Goal: Information Seeking & Learning: Learn about a topic

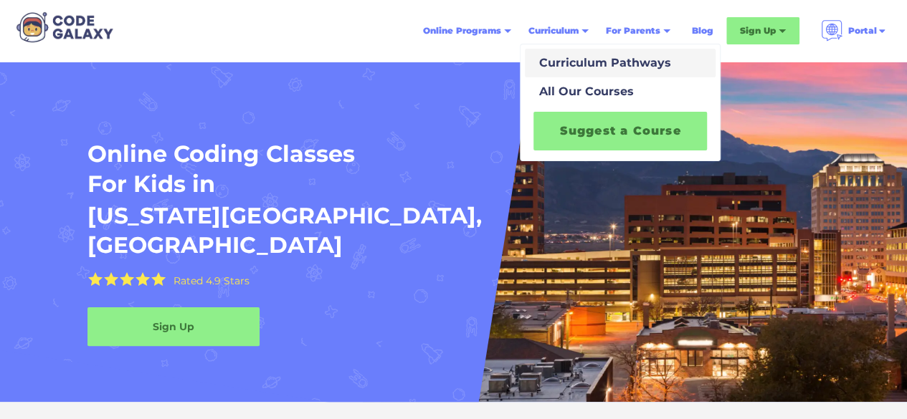
click at [599, 67] on div "Curriculum Pathways" at bounding box center [602, 62] width 138 height 17
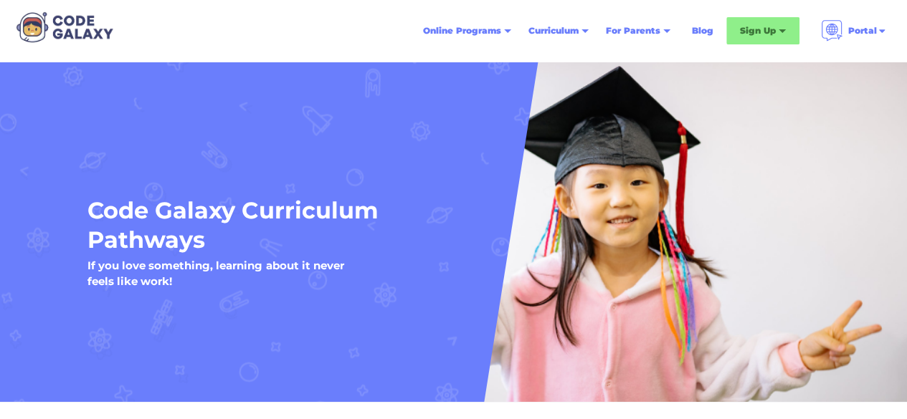
click at [508, 151] on div "Code Galaxy Curriculum Pathways If you love something, learning about it never …" at bounding box center [454, 243] width 868 height 290
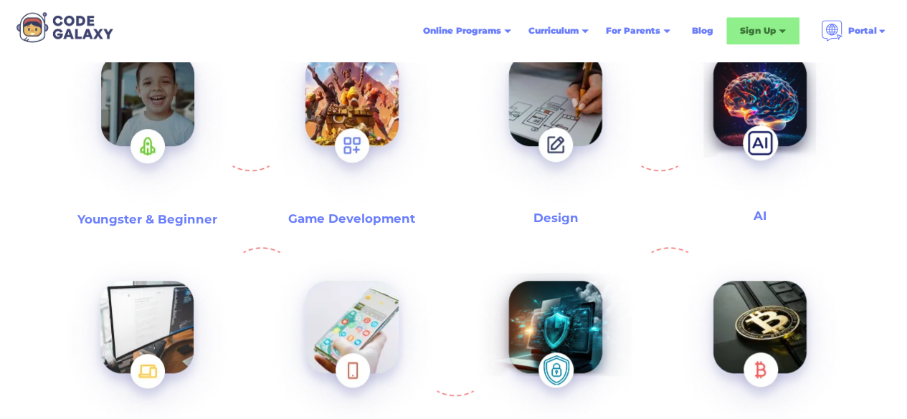
scroll to position [488, 0]
click at [372, 141] on img at bounding box center [352, 118] width 184 height 199
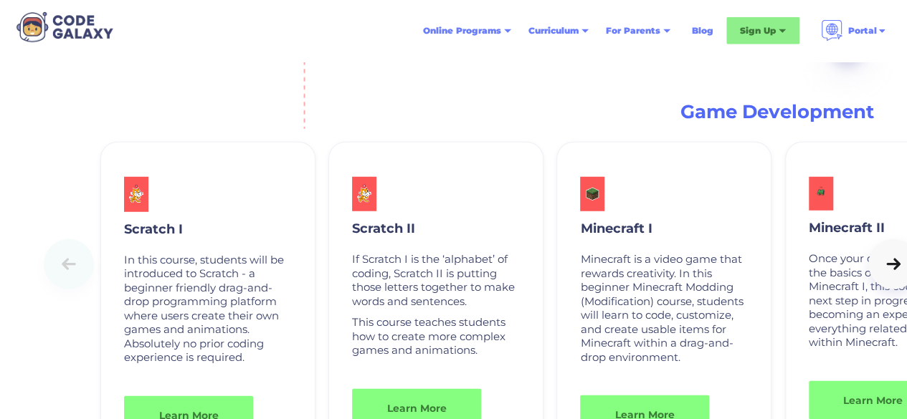
scroll to position [1842, 0]
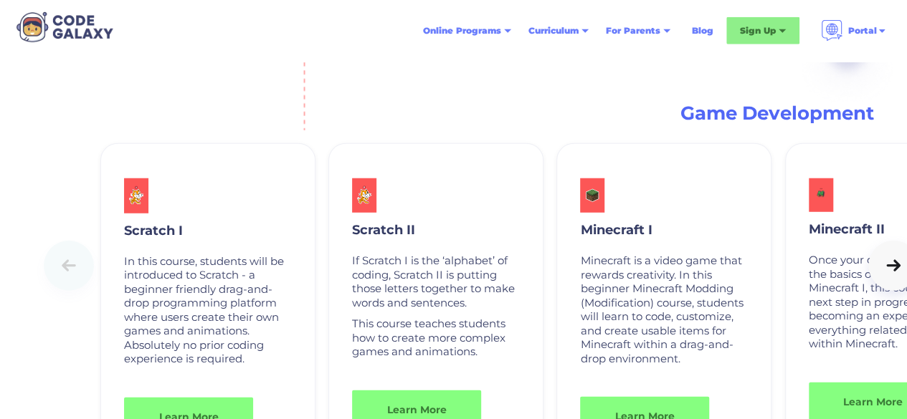
click at [883, 273] on icon at bounding box center [893, 266] width 20 height 14
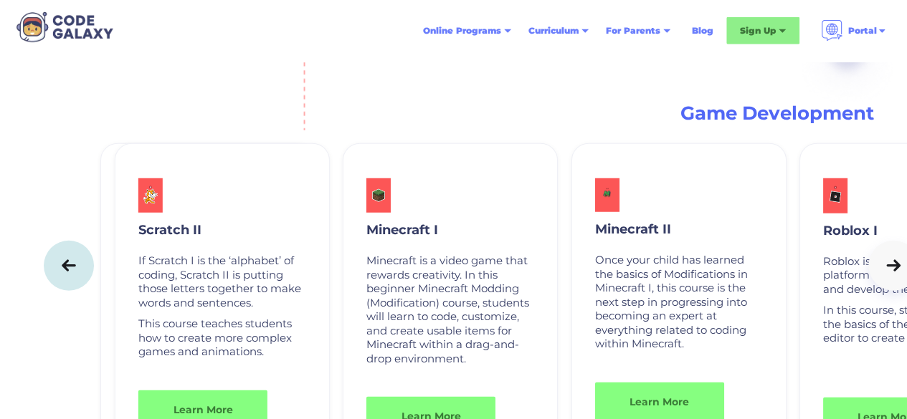
click at [883, 273] on icon at bounding box center [893, 266] width 20 height 14
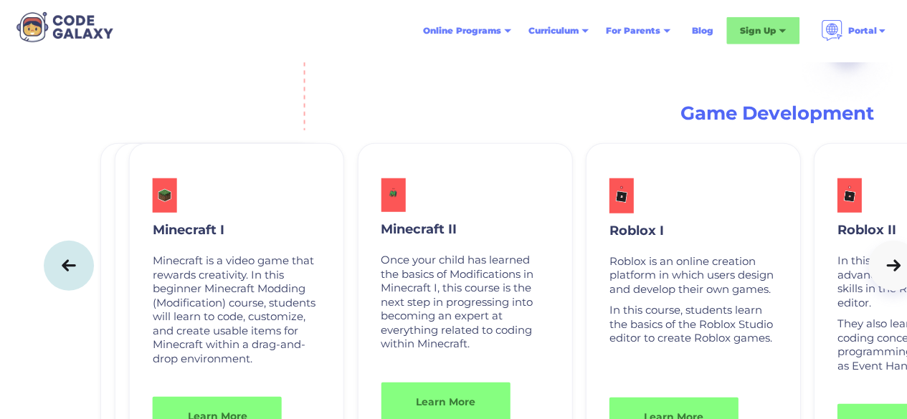
click at [883, 273] on icon at bounding box center [893, 266] width 20 height 14
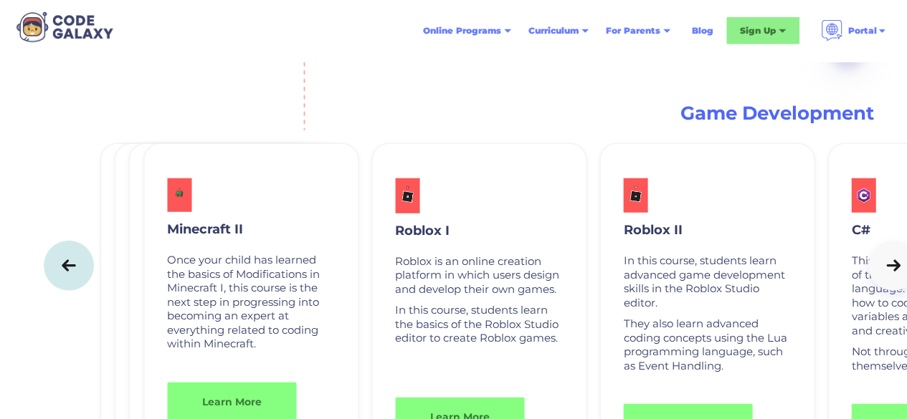
click at [883, 273] on icon at bounding box center [893, 266] width 20 height 14
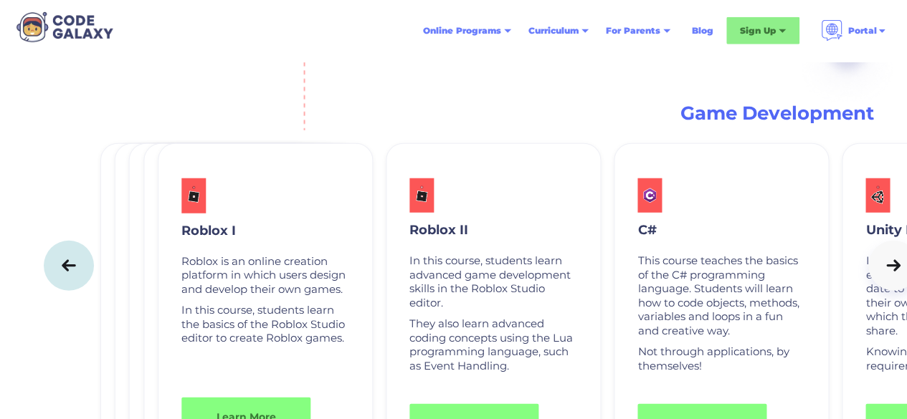
click at [883, 273] on icon at bounding box center [893, 266] width 20 height 14
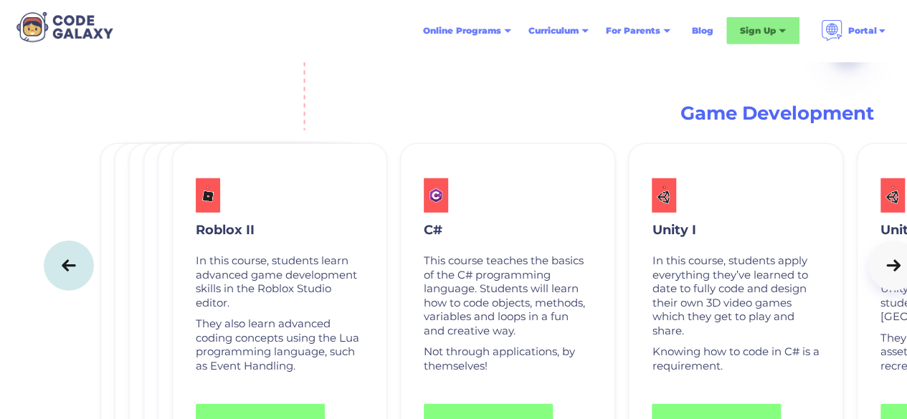
click at [883, 273] on icon at bounding box center [893, 266] width 20 height 14
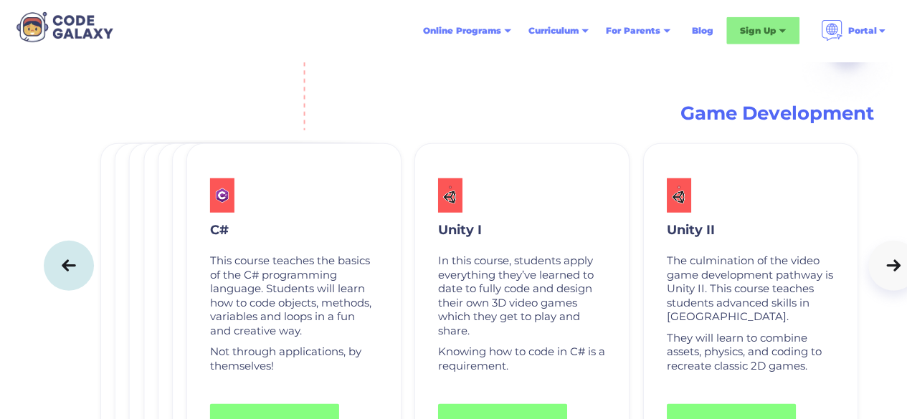
click at [883, 273] on icon at bounding box center [893, 266] width 20 height 14
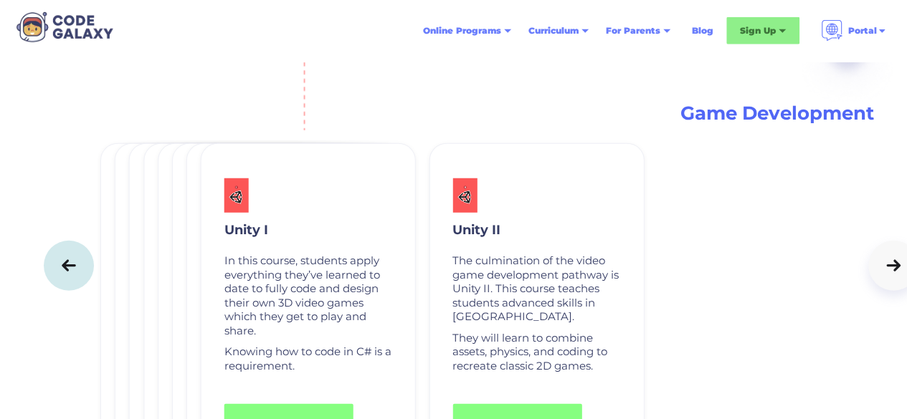
click at [83, 278] on link at bounding box center [69, 266] width 50 height 50
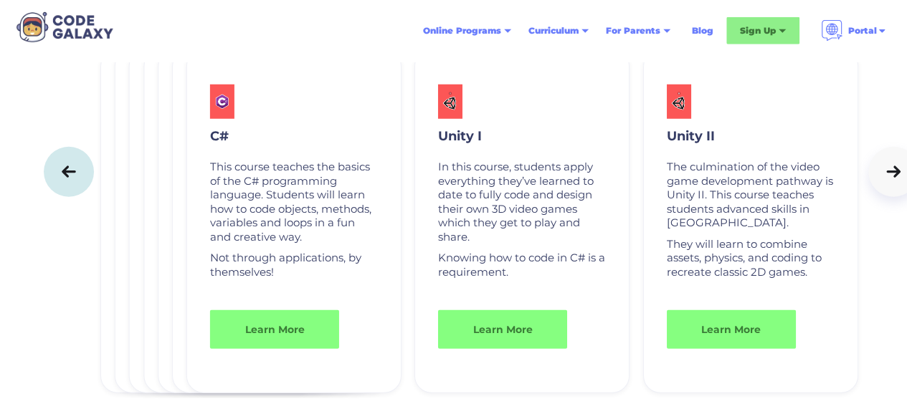
scroll to position [1969, 0]
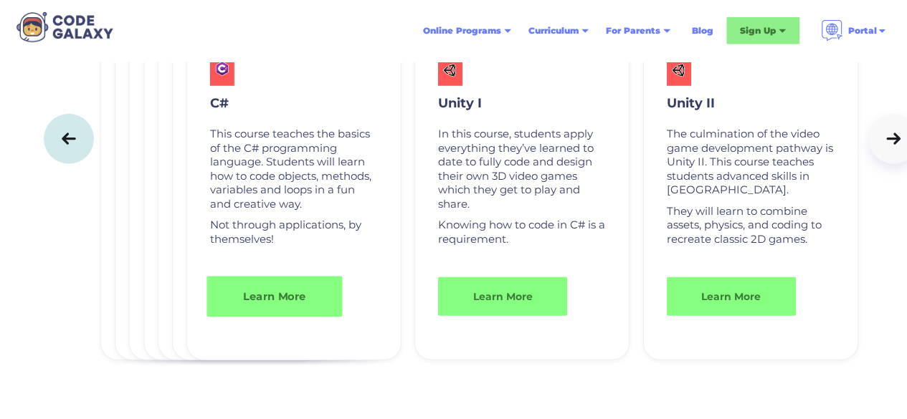
click at [267, 312] on link "Learn More" at bounding box center [275, 297] width 136 height 41
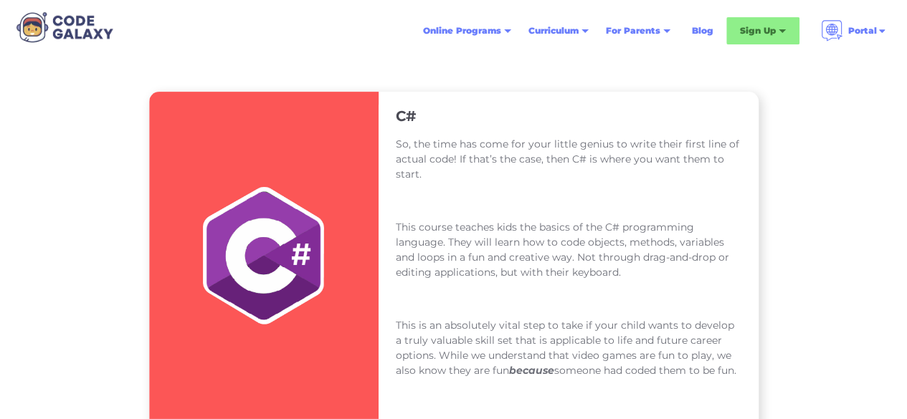
scroll to position [201, 0]
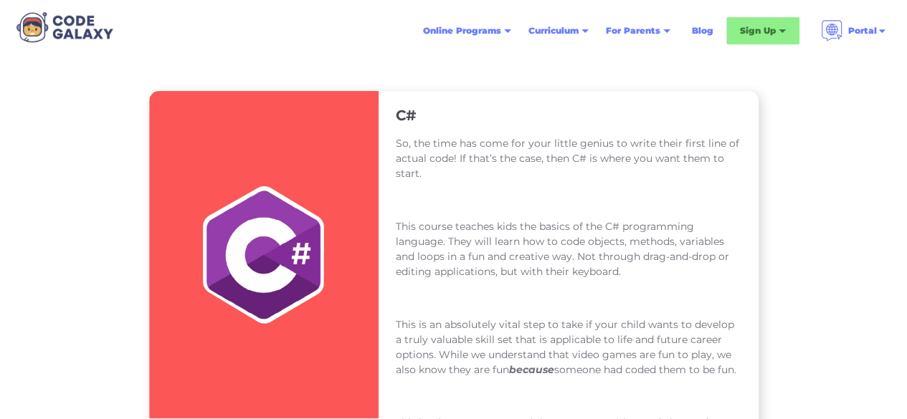
click at [798, 335] on div "C# So, the time has come for your little genius to write their first line of ac…" at bounding box center [454, 333] width 688 height 484
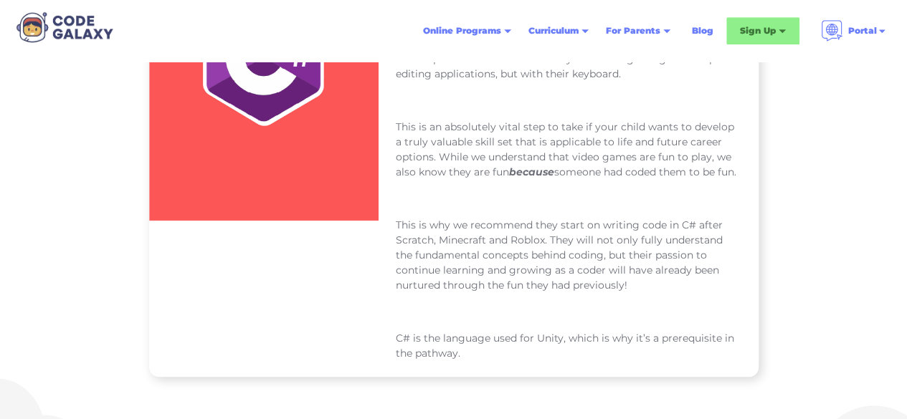
scroll to position [402, 0]
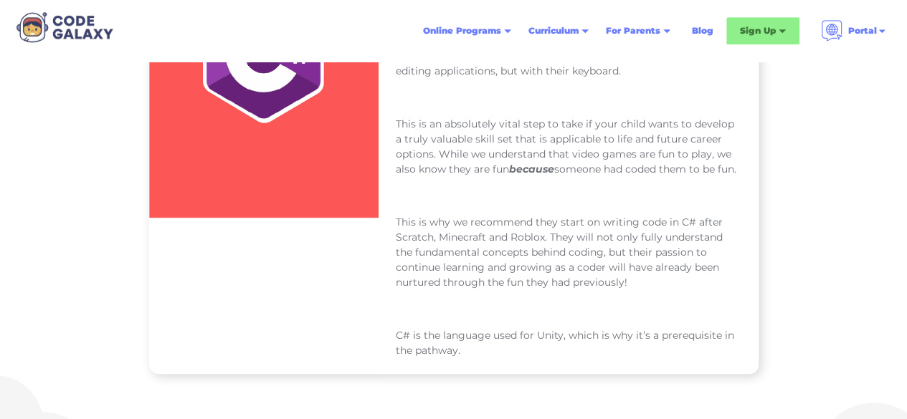
click at [798, 335] on div "C# So, the time has come for your little genius to write their first line of ac…" at bounding box center [454, 132] width 688 height 484
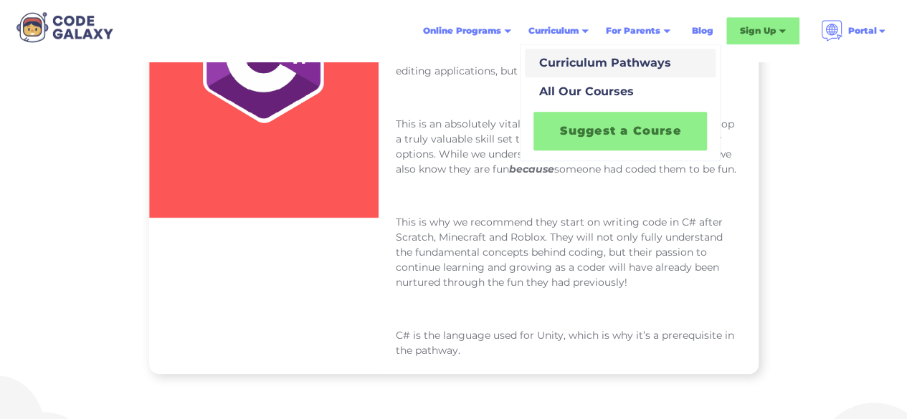
click at [589, 68] on div "Curriculum Pathways" at bounding box center [602, 62] width 138 height 17
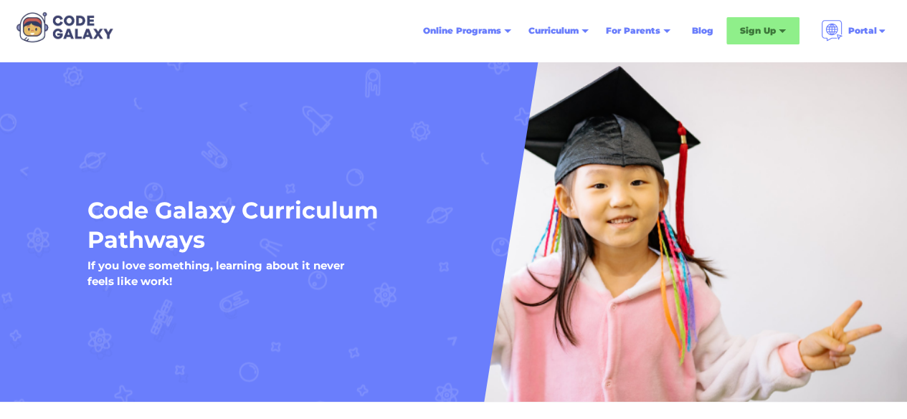
click at [739, 266] on div "Code Galaxy Curriculum Pathways If you love something, learning about it never …" at bounding box center [453, 243] width 760 height 95
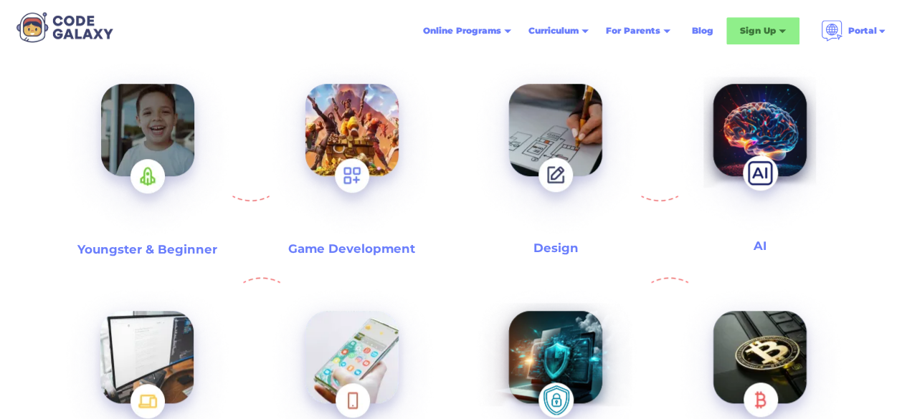
scroll to position [459, 0]
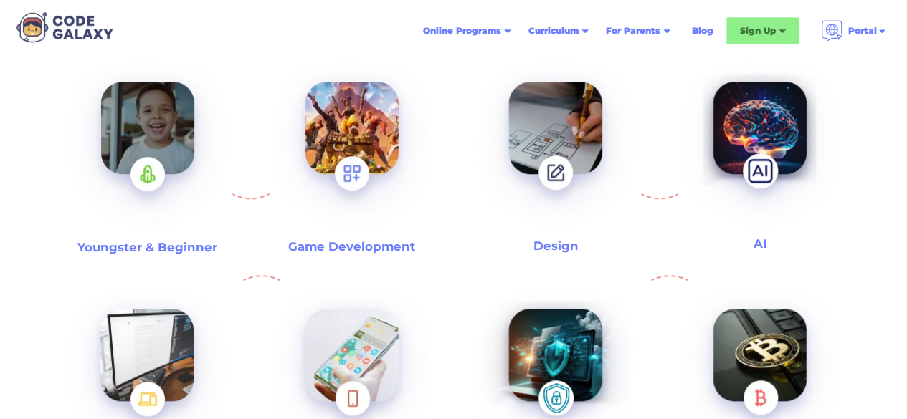
click at [384, 249] on h3 "Game Development" at bounding box center [351, 247] width 127 height 16
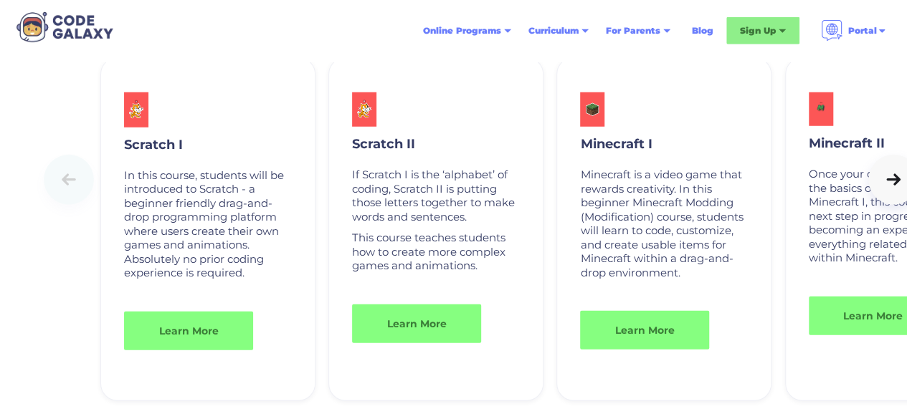
scroll to position [1957, 0]
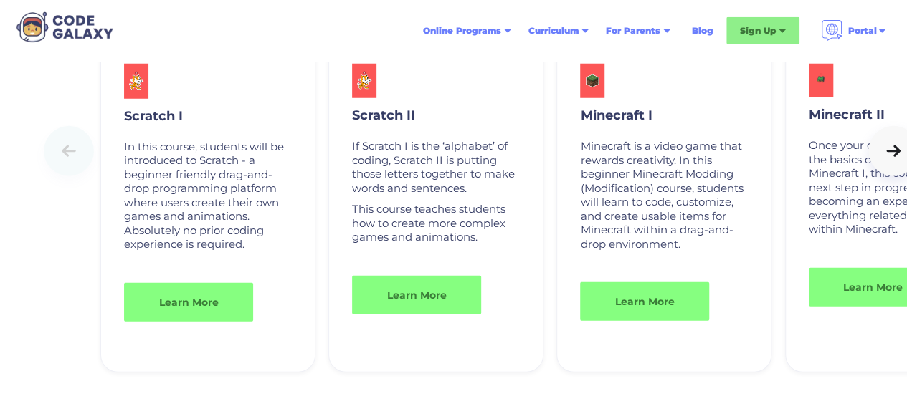
click at [639, 321] on link "Learn More" at bounding box center [644, 302] width 129 height 39
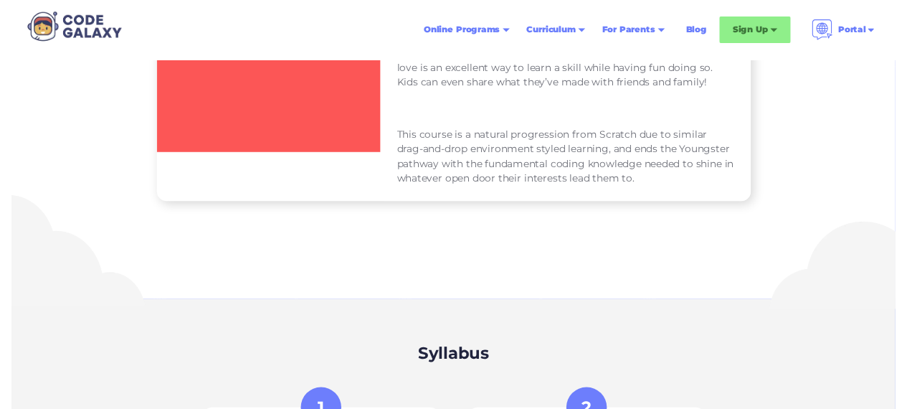
scroll to position [449, 0]
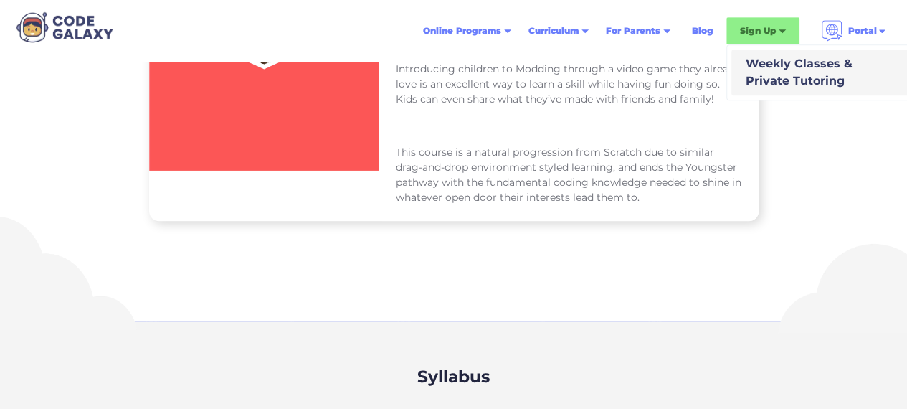
click at [783, 59] on div "Weekly Classes & Private Tutoring" at bounding box center [796, 72] width 113 height 34
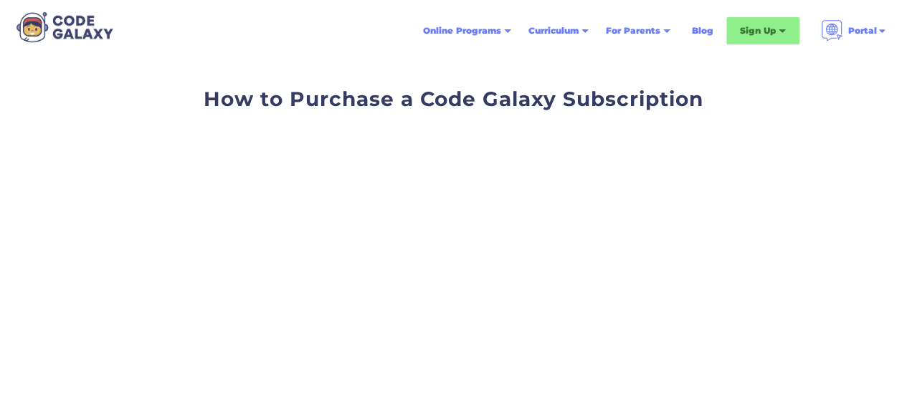
click at [813, 192] on div "How to Purchase a Code Galaxy Subscription" at bounding box center [453, 280] width 907 height 436
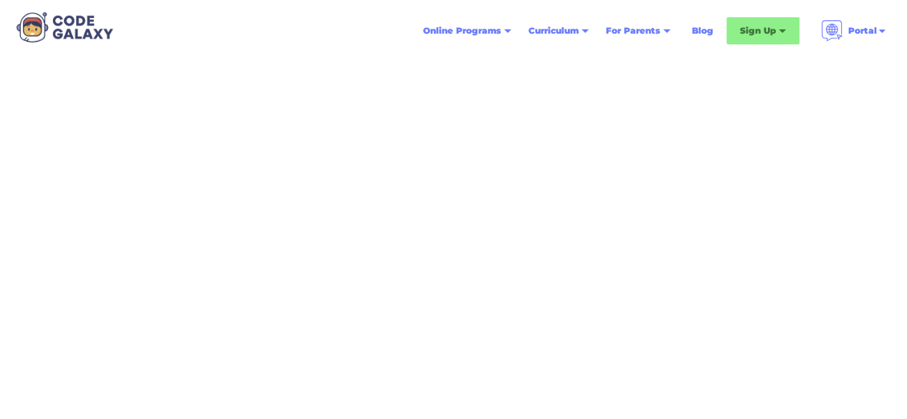
scroll to position [143, 0]
click at [823, 270] on div "How to Purchase a Code Galaxy Subscription" at bounding box center [453, 136] width 907 height 436
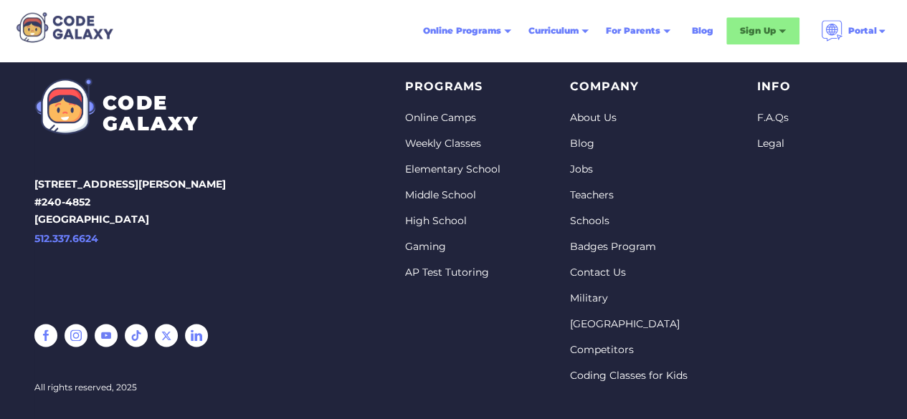
scroll to position [749, 0]
click at [620, 118] on link "About Us" at bounding box center [629, 117] width 118 height 14
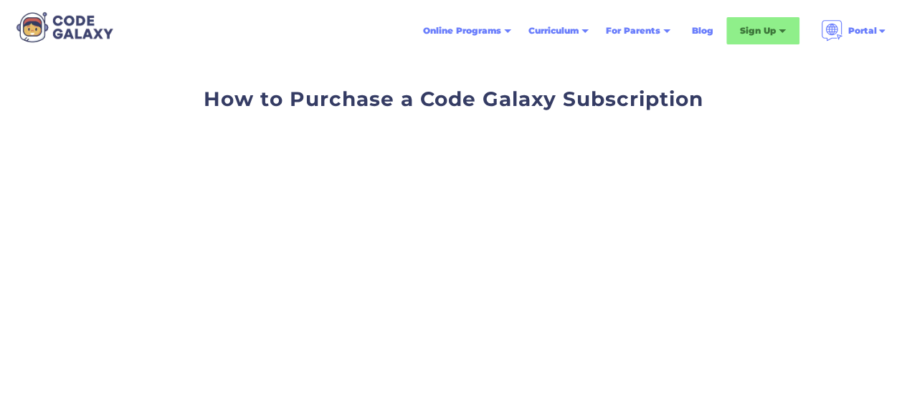
scroll to position [749, 0]
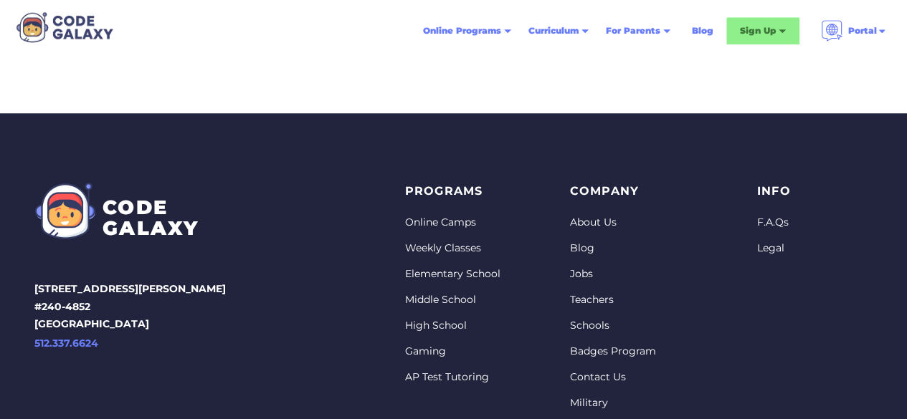
scroll to position [645, 0]
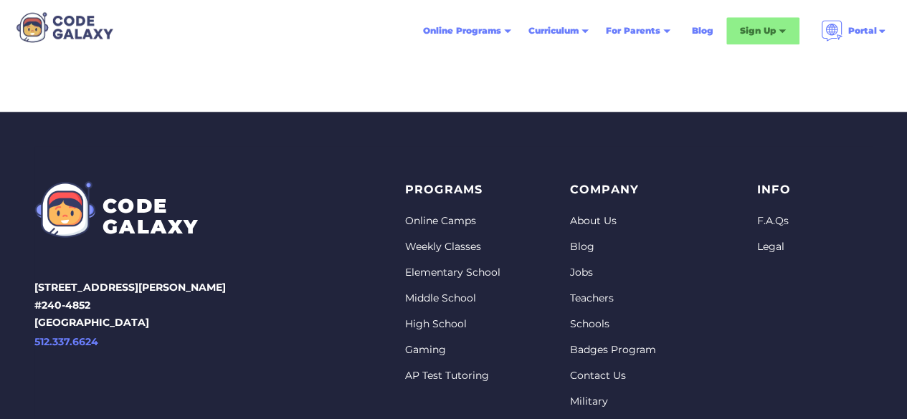
click at [763, 220] on link "F.A.Qs" at bounding box center [774, 221] width 34 height 14
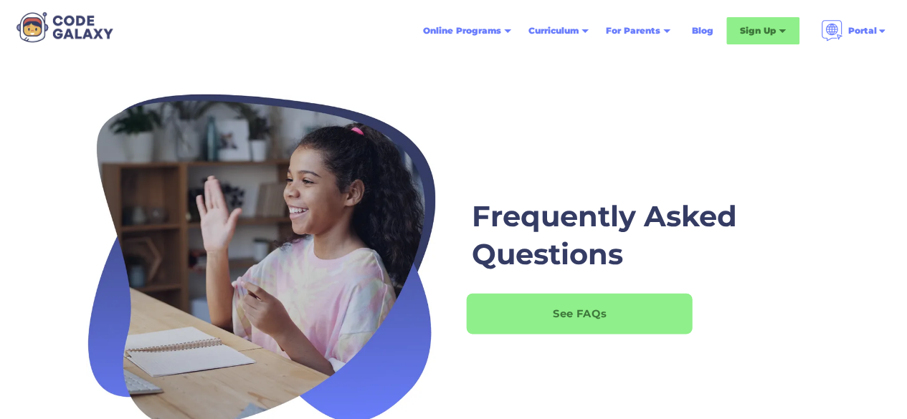
click at [658, 309] on div "See FAQs" at bounding box center [579, 314] width 226 height 15
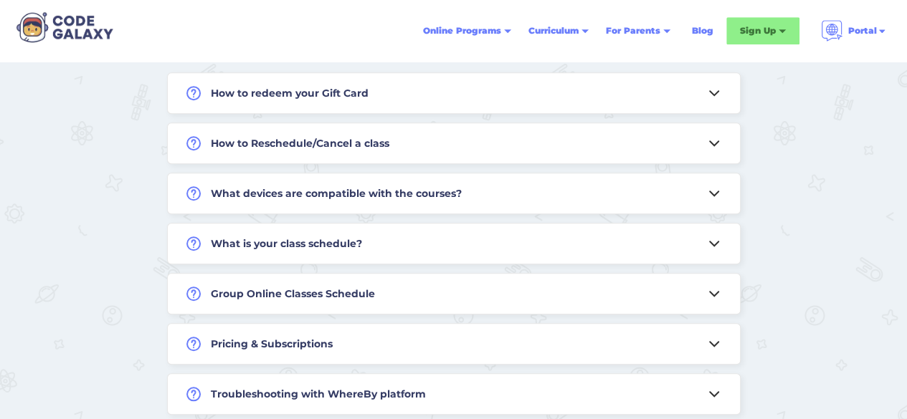
scroll to position [441, 0]
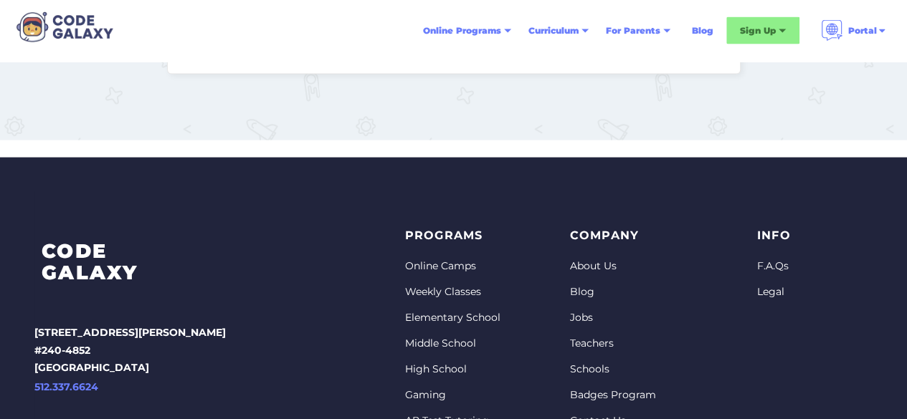
scroll to position [1646, 0]
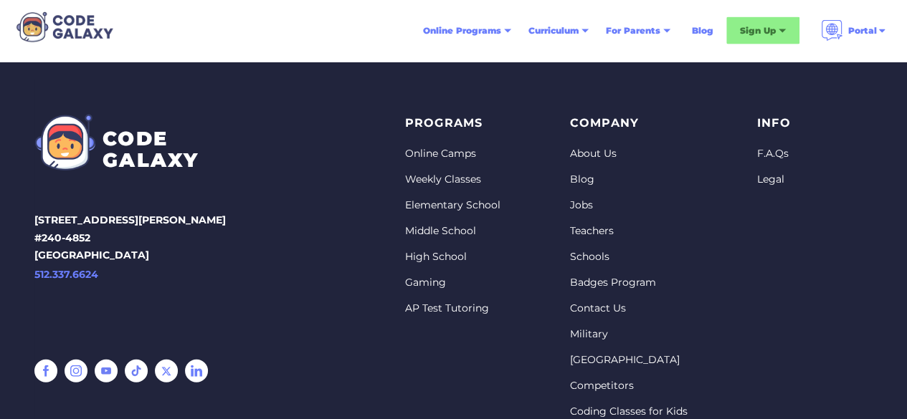
click at [599, 150] on link "About Us" at bounding box center [629, 154] width 118 height 14
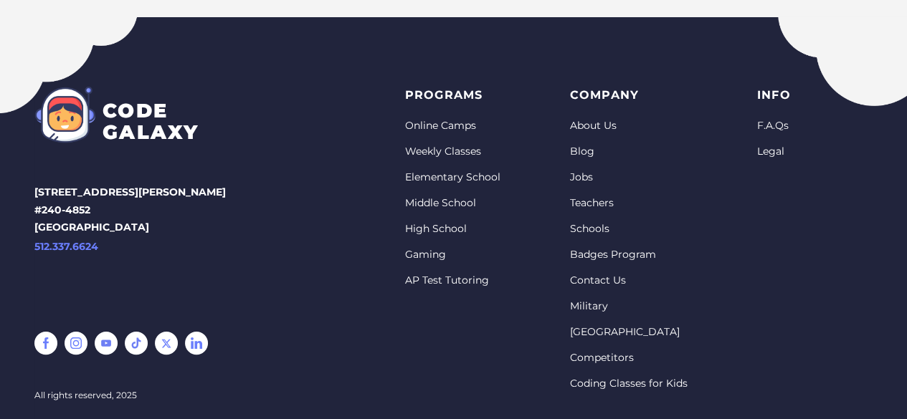
scroll to position [3666, 0]
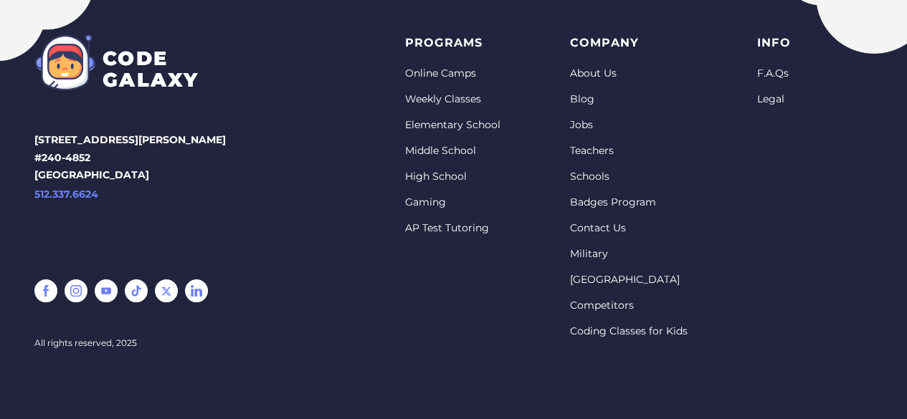
click at [660, 333] on link "Coding Classes for Kids" at bounding box center [629, 332] width 118 height 14
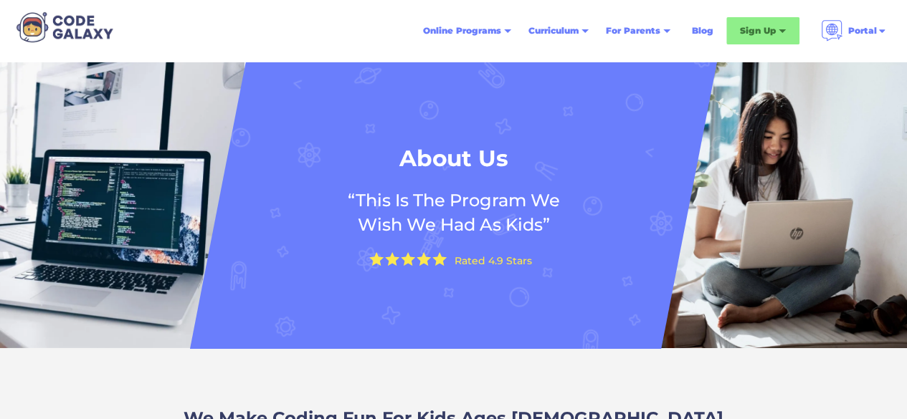
scroll to position [3666, 0]
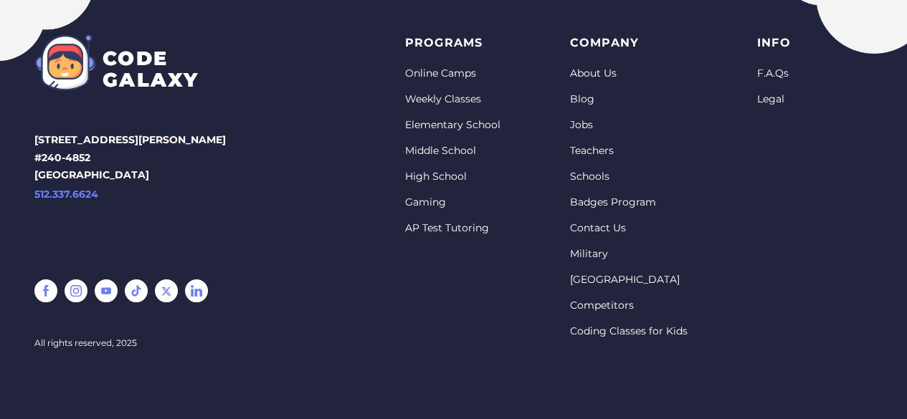
click at [602, 230] on link "Contact Us" at bounding box center [629, 229] width 118 height 14
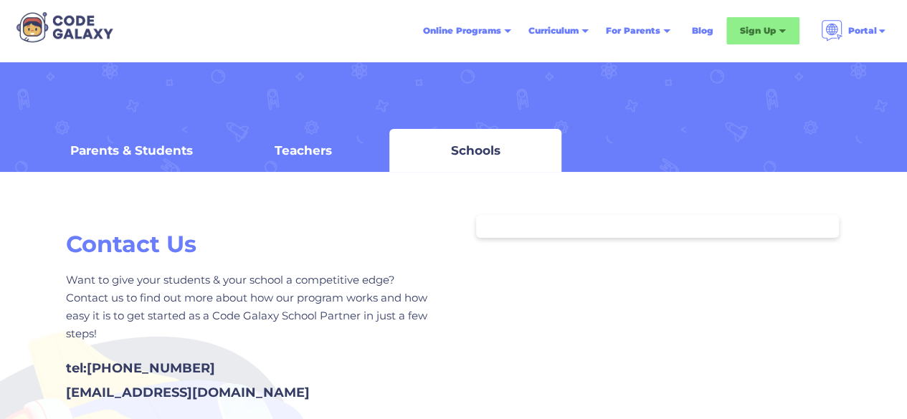
click at [161, 150] on div "Parents & Students" at bounding box center [131, 150] width 123 height 14
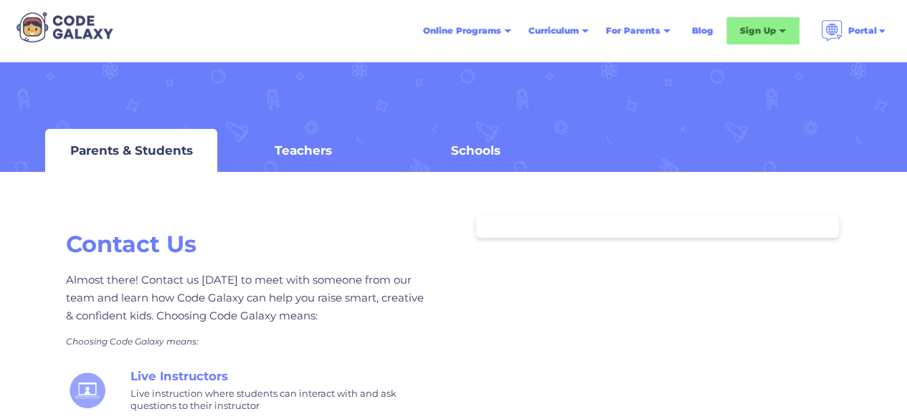
click at [245, 306] on div "Almost there! Contact us [DATE] to meet with someone from our team and learn ho…" at bounding box center [249, 298] width 367 height 54
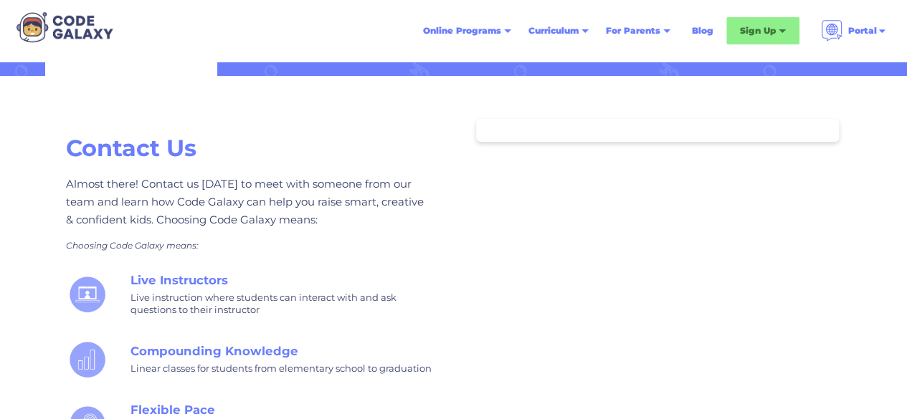
scroll to position [86, 0]
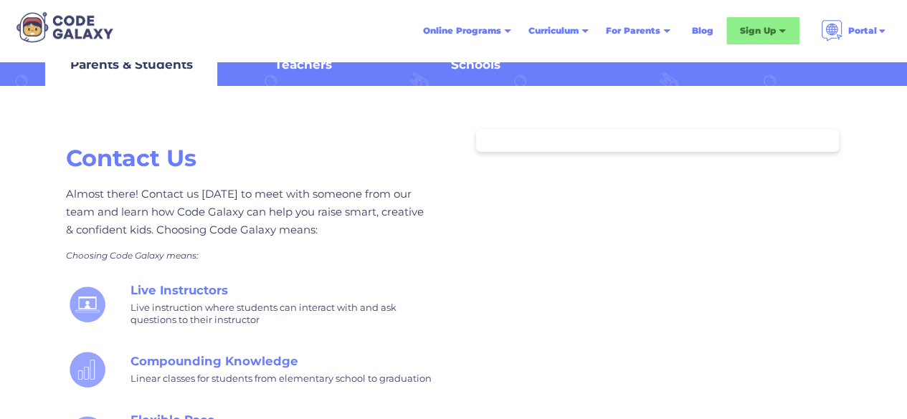
click at [473, 76] on link "Schools" at bounding box center [475, 64] width 172 height 43
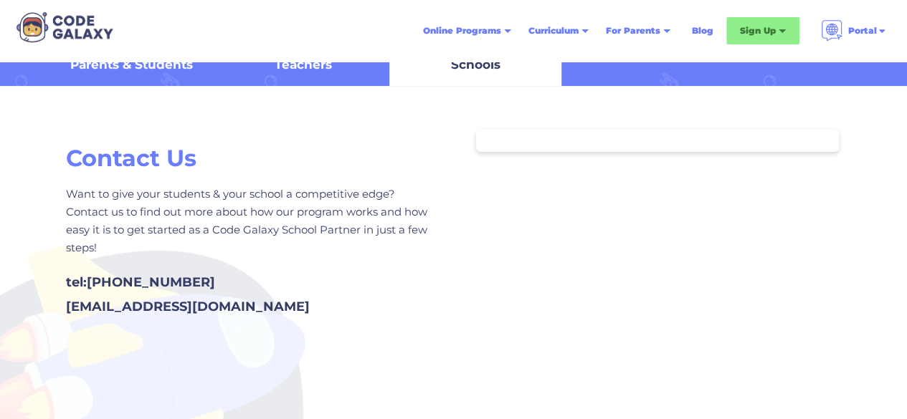
click at [215, 240] on div "Want to give your students & your school a competitive edge? Contact us to find…" at bounding box center [249, 221] width 367 height 72
click at [300, 62] on div "Teachers" at bounding box center [303, 64] width 57 height 14
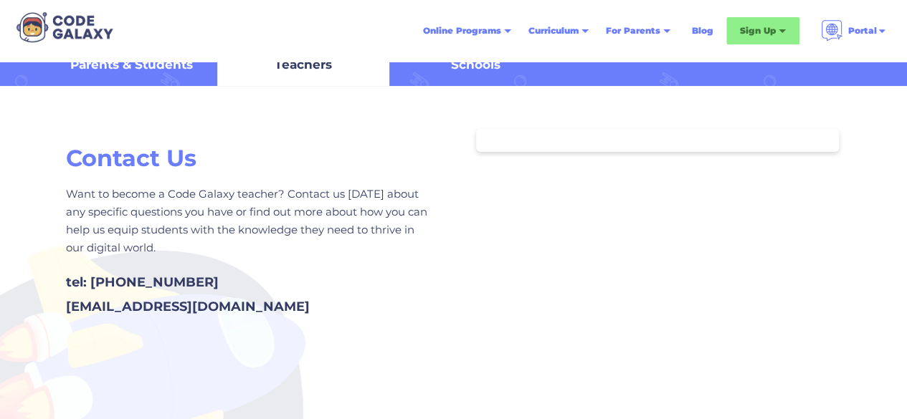
click at [182, 77] on link "Parents & Students" at bounding box center [131, 64] width 172 height 43
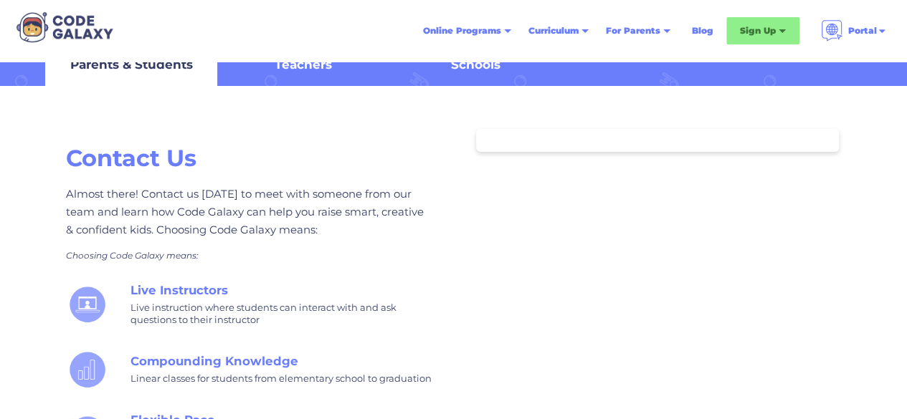
click at [379, 262] on div "Contact Us Almost there! Contact us [DATE] to meet with someone from our team a…" at bounding box center [249, 365] width 367 height 445
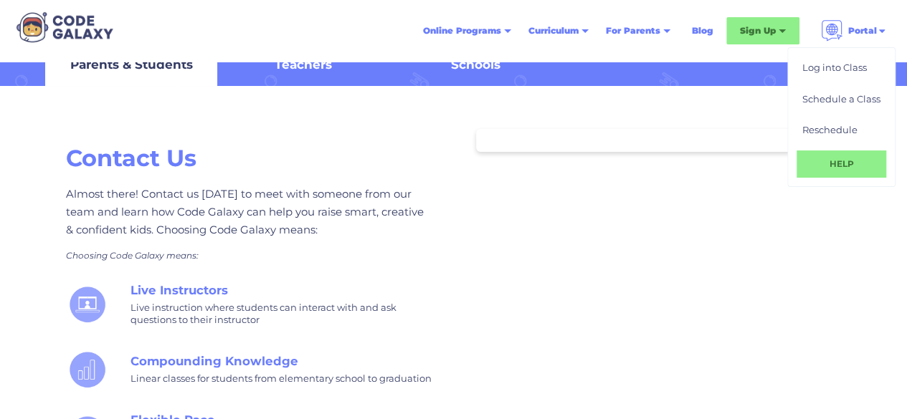
click at [842, 161] on link "HELP" at bounding box center [842, 164] width 90 height 27
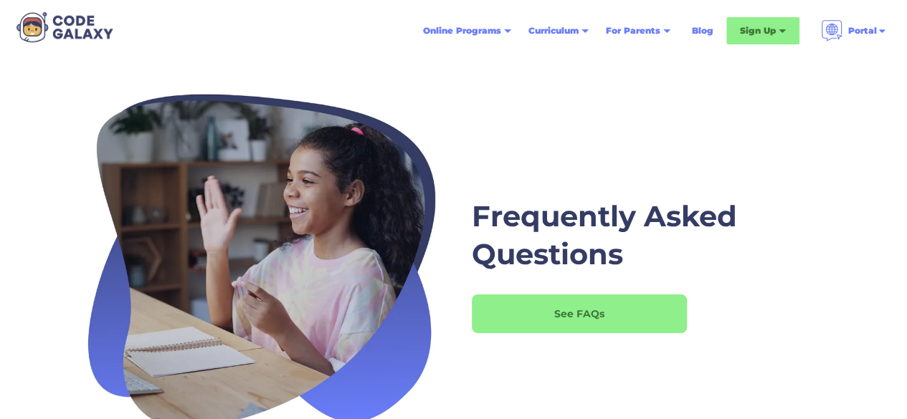
click at [832, 200] on div "Frequently Asked Questions See FAQs" at bounding box center [647, 265] width 386 height 137
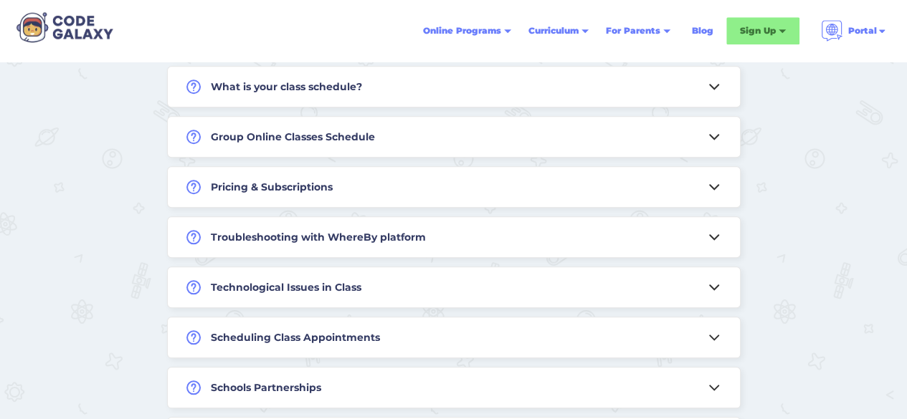
scroll to position [602, 0]
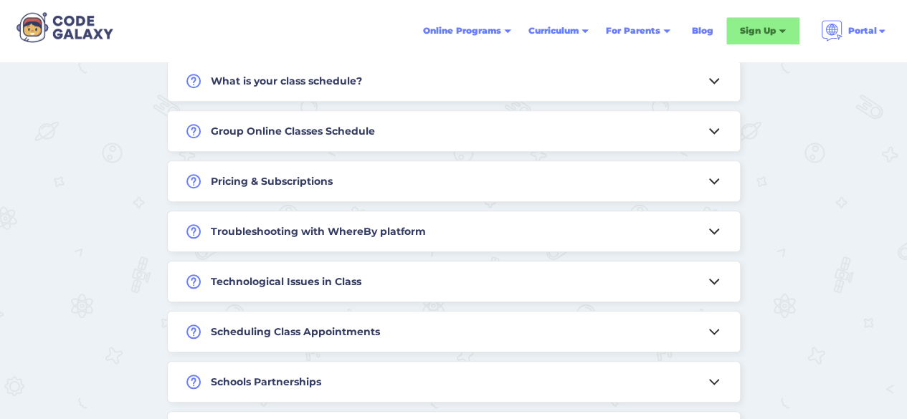
click at [708, 178] on icon at bounding box center [714, 181] width 17 height 17
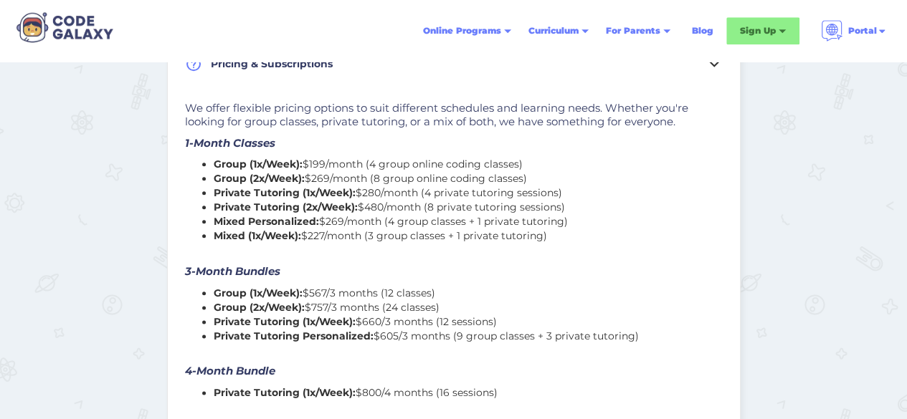
scroll to position [721, 0]
